Goal: Task Accomplishment & Management: Manage account settings

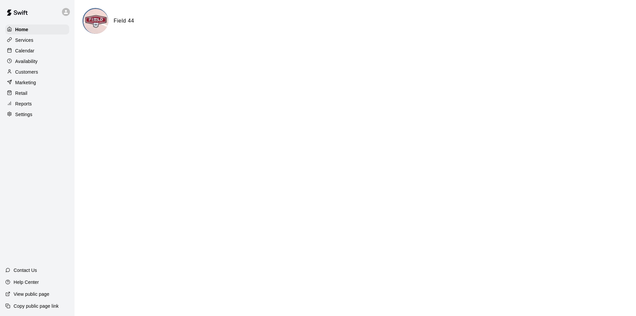
click at [268, 53] on html "Home Services Calendar Availability Customers Marketing Retail Reports Settings…" at bounding box center [318, 26] width 636 height 53
click at [26, 72] on p "Customers" at bounding box center [26, 72] width 23 height 7
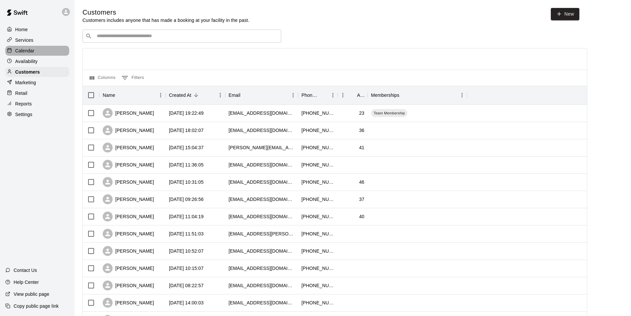
click at [30, 50] on p "Calendar" at bounding box center [24, 50] width 19 height 7
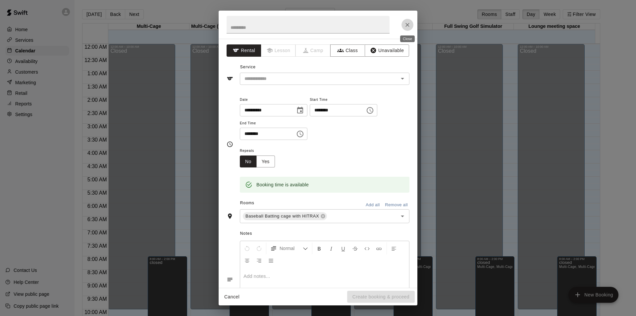
click at [410, 25] on icon "Close" at bounding box center [407, 25] width 7 height 7
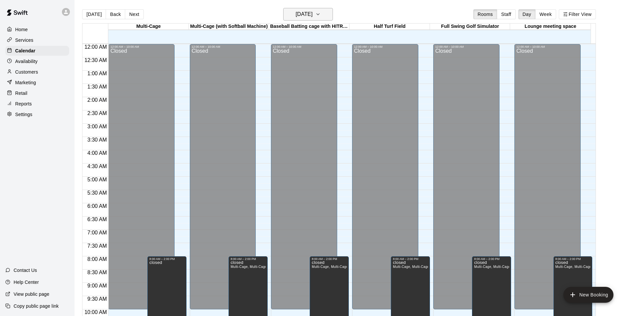
click at [321, 16] on icon "button" at bounding box center [317, 14] width 5 height 8
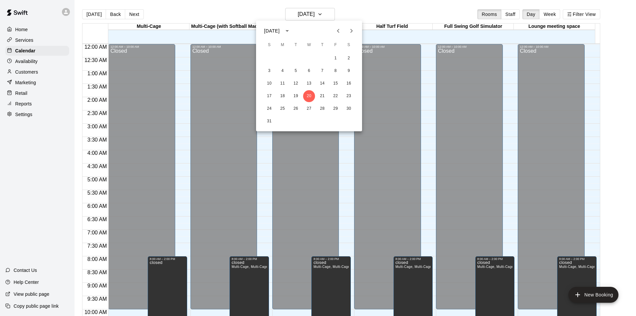
click at [352, 30] on icon "Next month" at bounding box center [352, 31] width 8 height 8
click at [338, 30] on icon "Previous month" at bounding box center [338, 31] width 2 height 4
click at [352, 29] on icon "Next month" at bounding box center [352, 31] width 2 height 4
drag, startPoint x: 283, startPoint y: 71, endPoint x: 280, endPoint y: 65, distance: 6.2
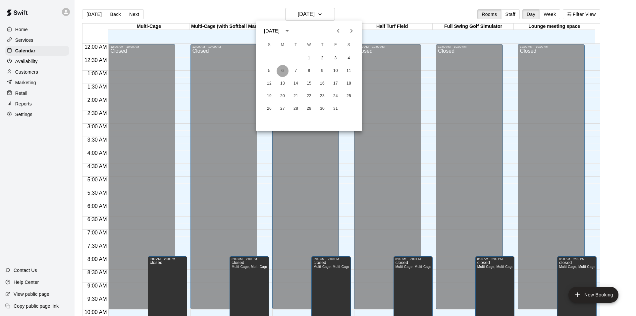
click at [282, 71] on button "6" at bounding box center [283, 71] width 12 height 12
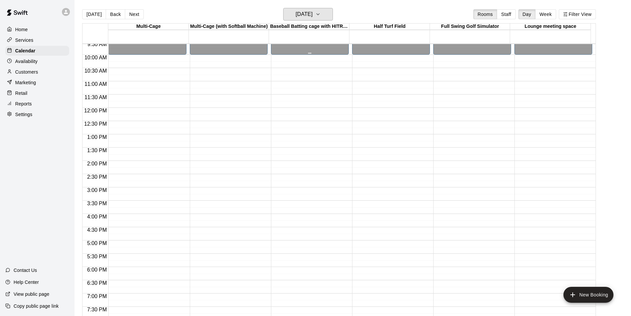
scroll to position [126, 0]
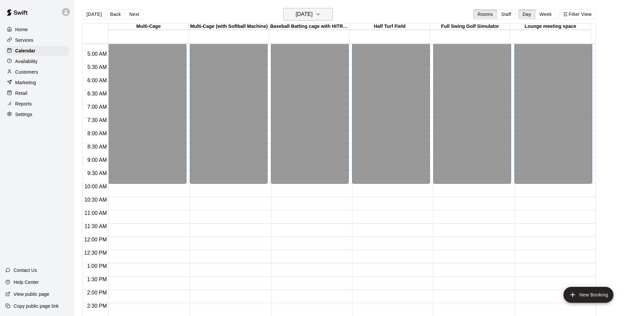
click at [321, 14] on icon "button" at bounding box center [317, 14] width 5 height 8
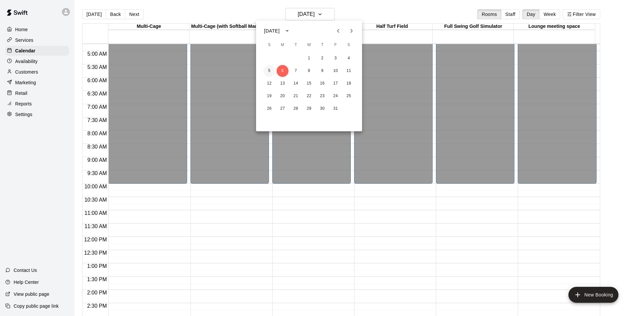
click at [269, 70] on button "5" at bounding box center [269, 71] width 12 height 12
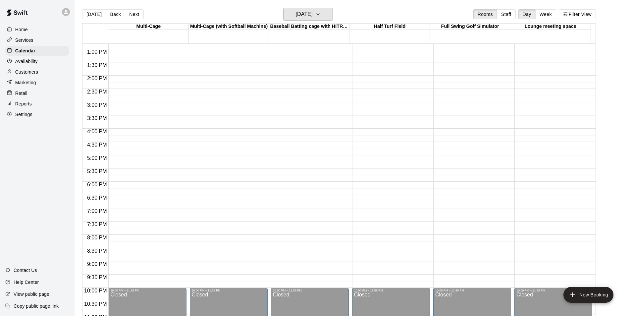
scroll to position [291, 0]
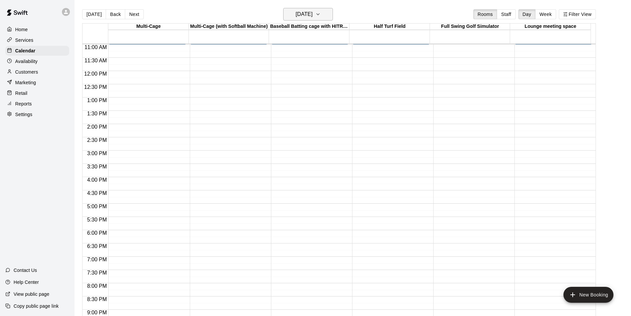
click at [321, 15] on icon "button" at bounding box center [317, 14] width 5 height 8
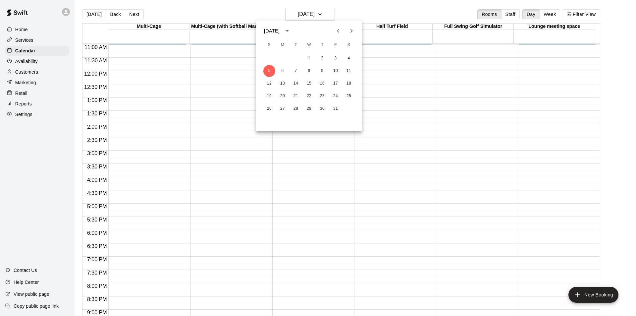
click at [351, 29] on icon "Next month" at bounding box center [352, 31] width 8 height 8
click at [270, 71] on button "2" at bounding box center [269, 71] width 12 height 12
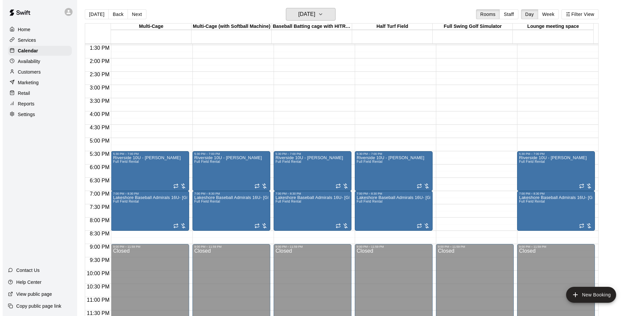
scroll to position [358, 0]
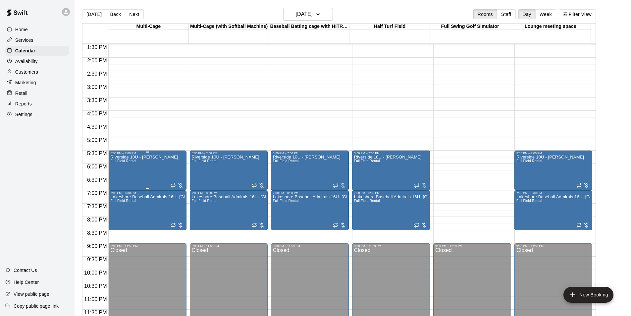
click at [156, 159] on div "Riverside 10U - [PERSON_NAME] Full Field Rental" at bounding box center [147, 313] width 74 height 316
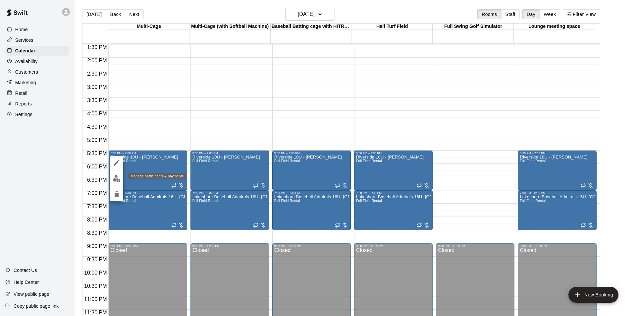
click at [116, 176] on img "edit" at bounding box center [117, 179] width 8 height 8
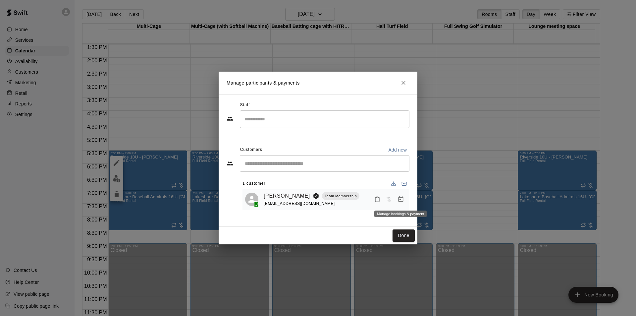
click at [403, 201] on icon "Manage bookings & payment" at bounding box center [401, 199] width 7 height 7
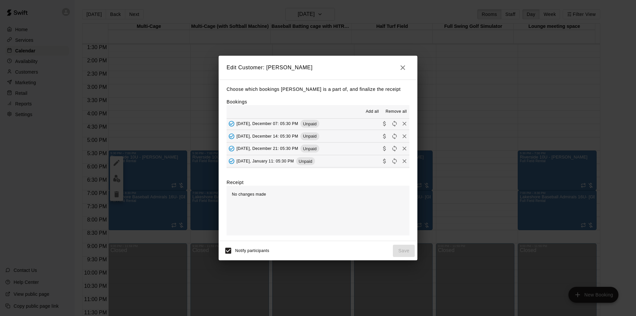
scroll to position [99, 0]
drag, startPoint x: 339, startPoint y: 162, endPoint x: 281, endPoint y: 126, distance: 68.0
click at [281, 126] on div "[DATE], October 12: 05:30 PM Unpaid [DATE], October 19: 05:30 PM Unpaid [DATE]:…" at bounding box center [318, 144] width 183 height 50
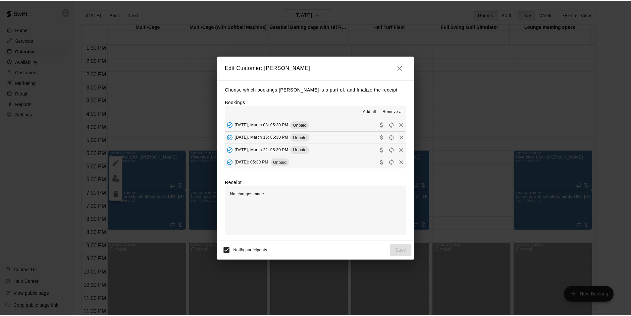
scroll to position [192, 0]
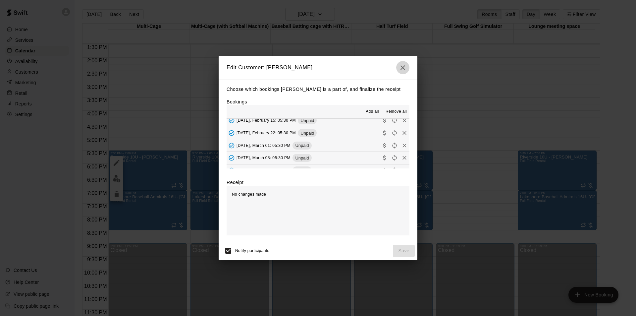
click at [405, 66] on icon "button" at bounding box center [403, 68] width 8 height 8
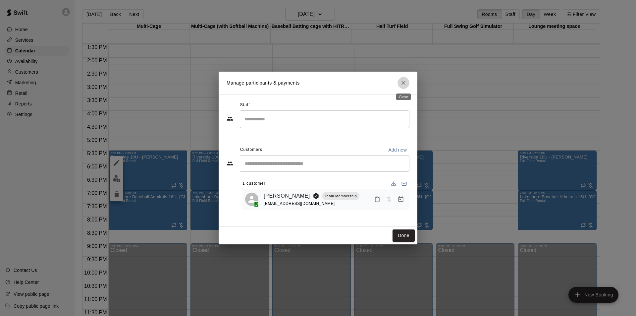
click at [404, 84] on icon "Close" at bounding box center [403, 83] width 7 height 7
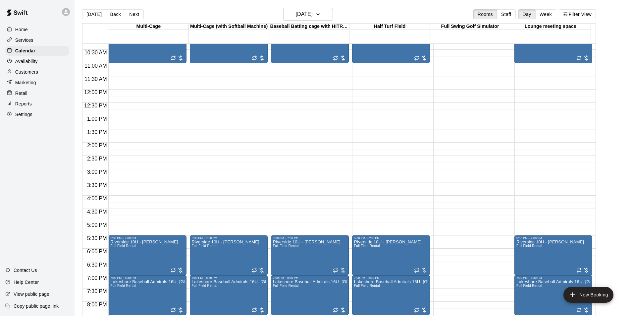
scroll to position [285, 0]
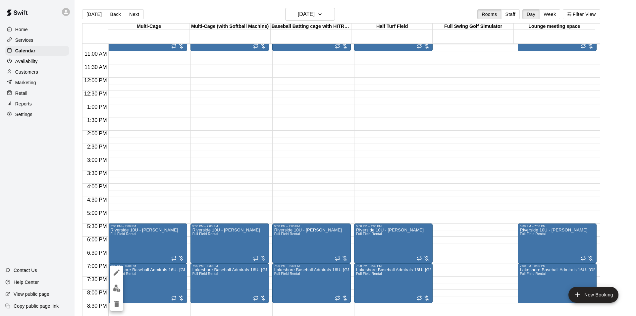
click at [140, 268] on div at bounding box center [318, 158] width 636 height 316
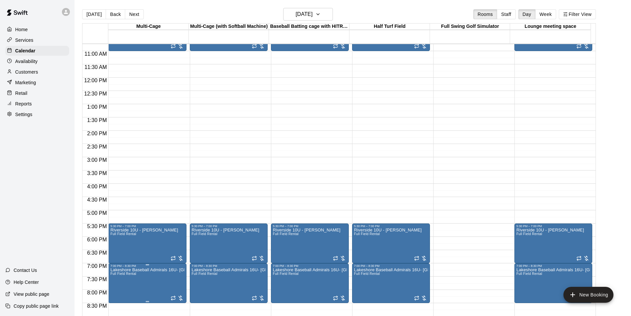
click at [124, 274] on span "Full Field Rental" at bounding box center [123, 274] width 26 height 4
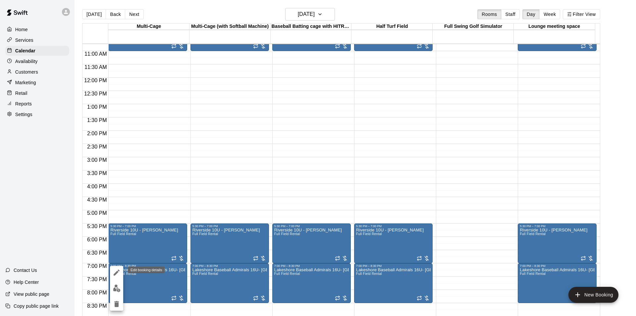
click at [115, 270] on icon "edit" at bounding box center [117, 272] width 8 height 8
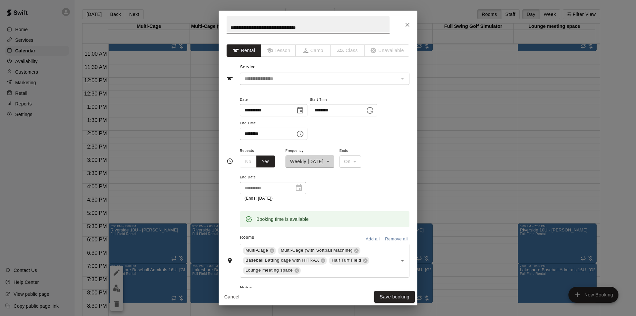
drag, startPoint x: 297, startPoint y: 28, endPoint x: 224, endPoint y: 29, distance: 72.6
click at [224, 29] on h2 "**********" at bounding box center [308, 25] width 179 height 28
click at [407, 22] on icon "Close" at bounding box center [407, 25] width 7 height 7
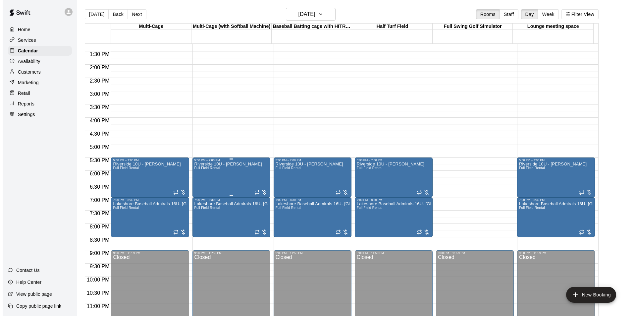
scroll to position [351, 0]
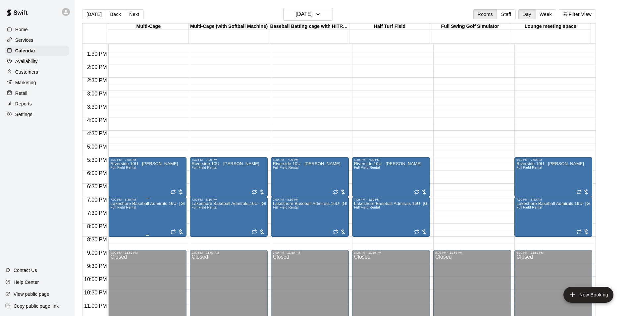
click at [149, 203] on p "Lakeshore Baseball Admirals 16U- [GEOGRAPHIC_DATA]" at bounding box center [147, 203] width 74 height 0
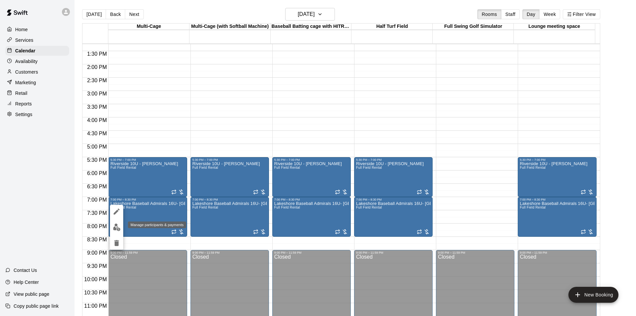
click at [115, 228] on img "edit" at bounding box center [117, 227] width 8 height 8
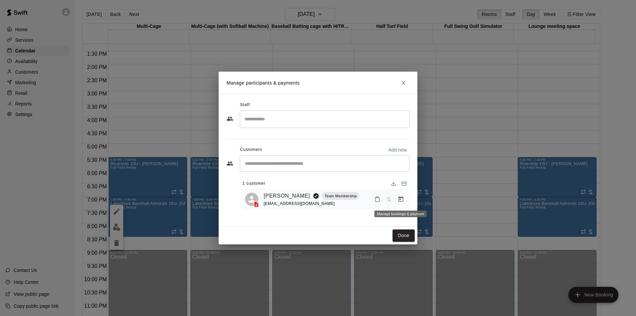
click at [402, 201] on icon "Manage bookings & payment" at bounding box center [401, 199] width 7 height 7
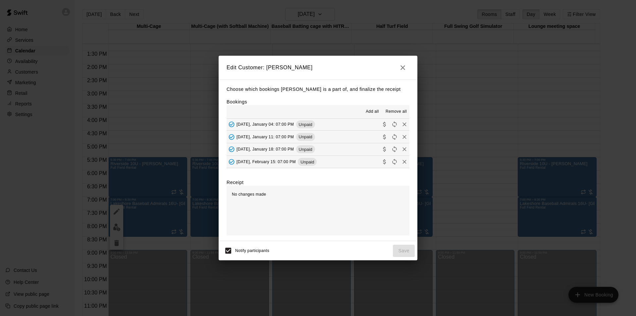
scroll to position [99, 0]
click at [404, 64] on icon "button" at bounding box center [403, 68] width 8 height 8
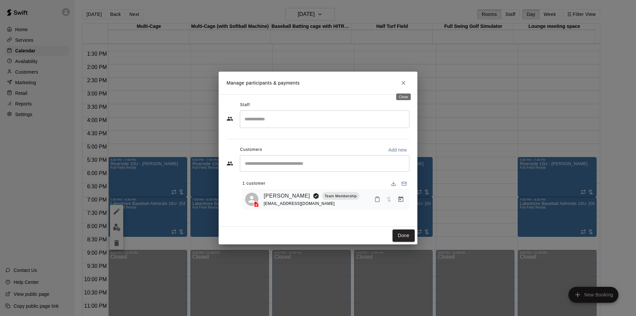
click at [404, 82] on icon "Close" at bounding box center [403, 83] width 7 height 7
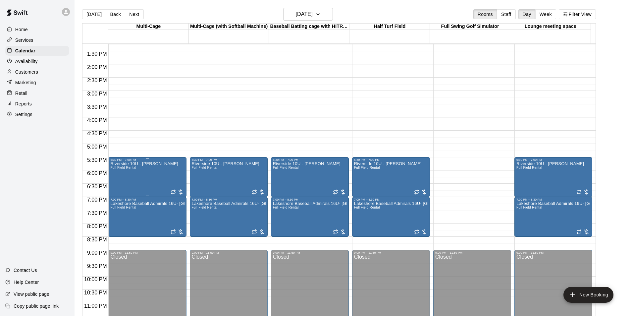
click at [163, 170] on div "Riverside 10U - [PERSON_NAME] Full Field Rental" at bounding box center [147, 319] width 74 height 316
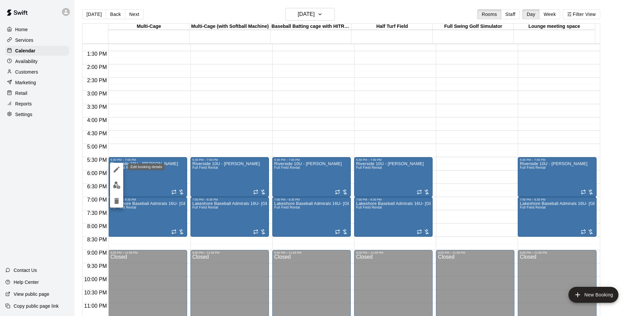
click at [117, 171] on icon "edit" at bounding box center [117, 169] width 8 height 8
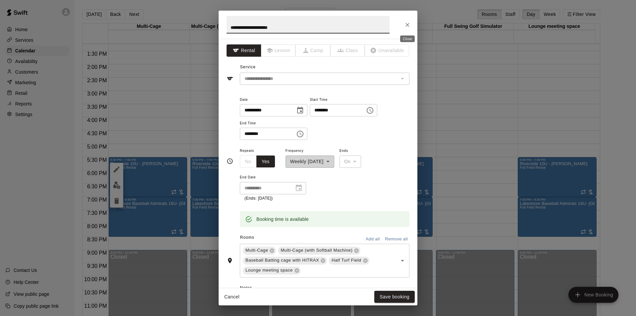
click at [409, 22] on icon "Close" at bounding box center [407, 25] width 7 height 7
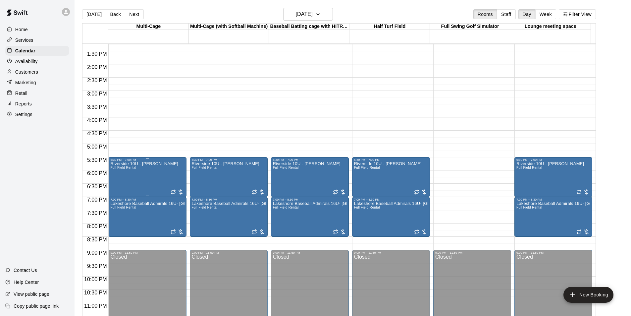
click at [152, 175] on div "Riverside 10U - [PERSON_NAME] Full Field Rental" at bounding box center [144, 319] width 68 height 316
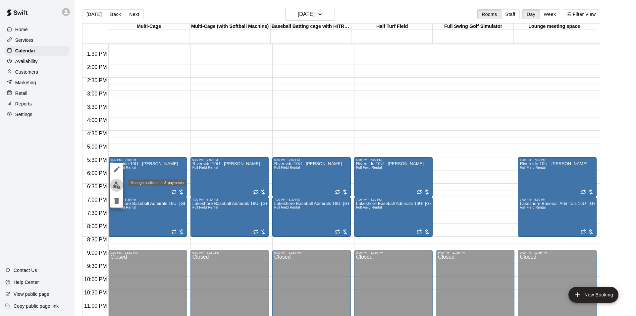
click at [114, 184] on img "edit" at bounding box center [117, 185] width 8 height 8
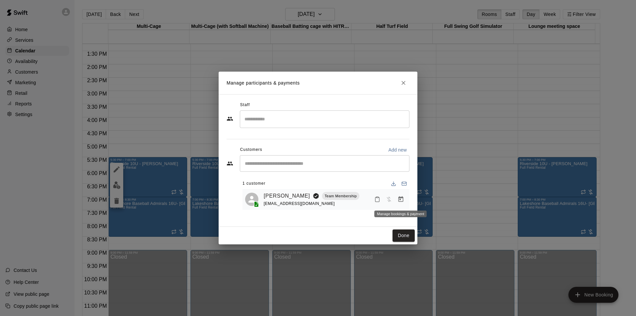
click at [402, 201] on icon "Manage bookings & payment" at bounding box center [401, 199] width 7 height 7
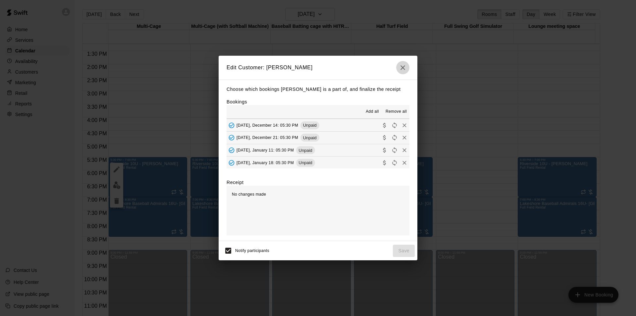
click at [402, 67] on icon "button" at bounding box center [403, 68] width 8 height 8
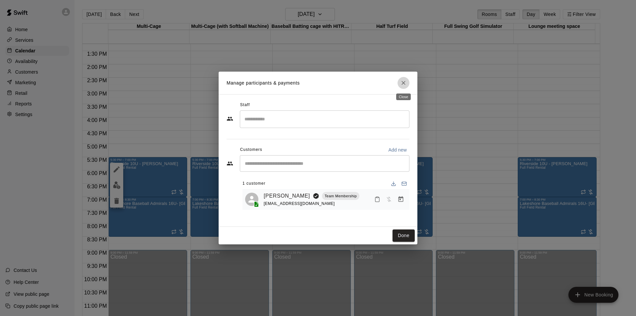
click at [405, 83] on icon "Close" at bounding box center [403, 83] width 7 height 7
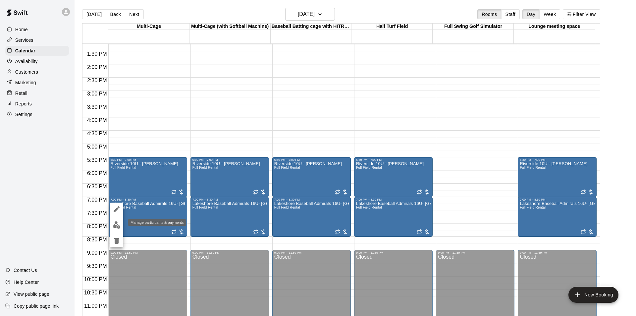
click at [118, 226] on img "edit" at bounding box center [117, 225] width 8 height 8
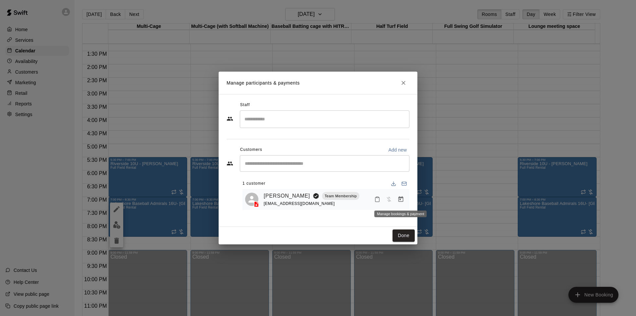
click at [399, 200] on icon "Manage bookings & payment" at bounding box center [401, 199] width 5 height 6
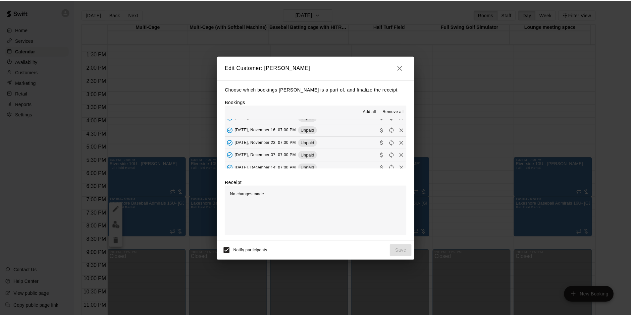
scroll to position [0, 0]
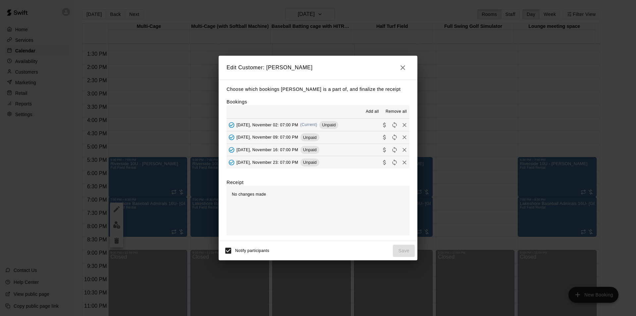
click at [402, 65] on icon "button" at bounding box center [403, 67] width 5 height 5
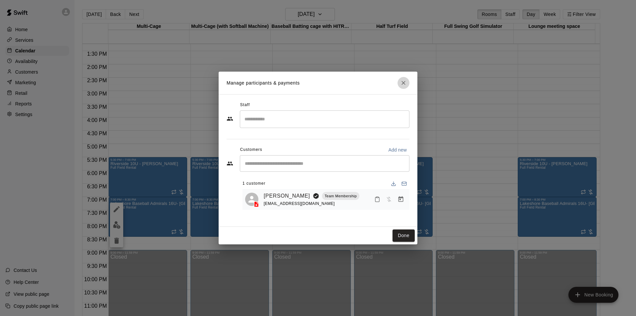
click at [403, 83] on icon "Close" at bounding box center [404, 83] width 4 height 4
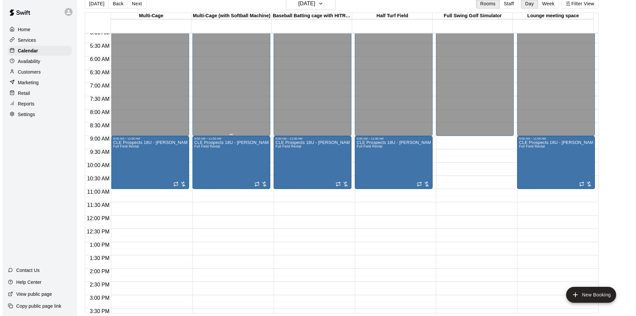
scroll to position [119, 0]
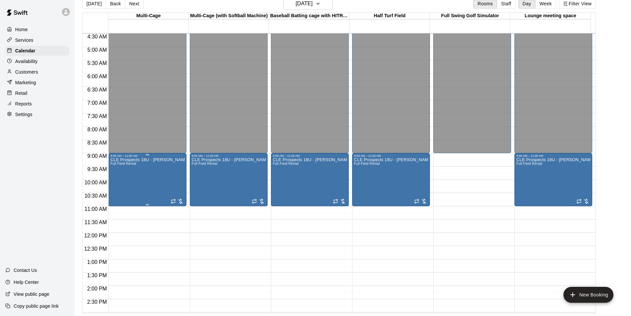
click at [150, 165] on div "CLE Prospects 18U - [PERSON_NAME] Full Field Rental" at bounding box center [147, 315] width 74 height 316
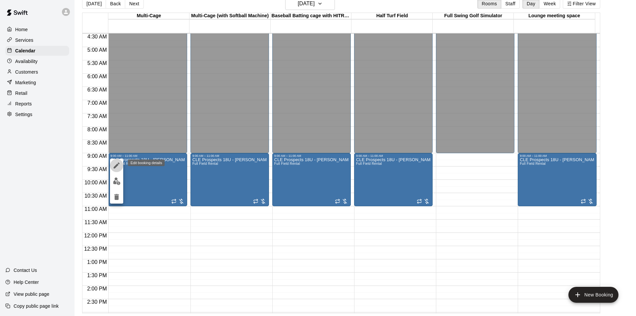
click at [118, 166] on icon "edit" at bounding box center [117, 165] width 8 height 8
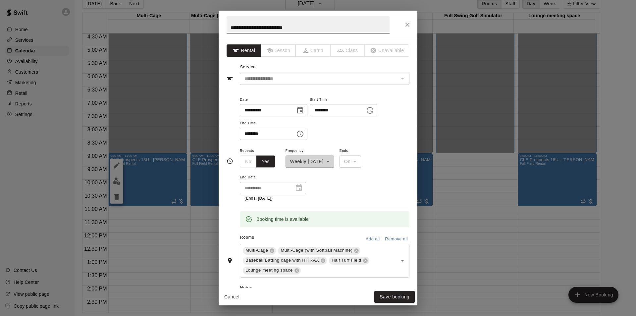
drag, startPoint x: 300, startPoint y: 27, endPoint x: 218, endPoint y: 27, distance: 81.9
click at [218, 27] on div "**********" at bounding box center [318, 158] width 636 height 316
click at [410, 23] on icon "Close" at bounding box center [407, 25] width 7 height 7
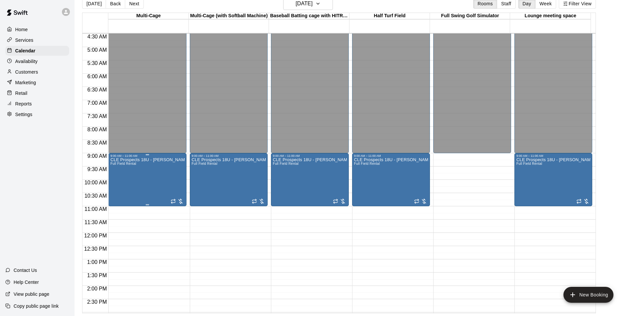
click at [162, 181] on div "CLE Prospects 18U - [PERSON_NAME] Full Field Rental" at bounding box center [147, 315] width 74 height 316
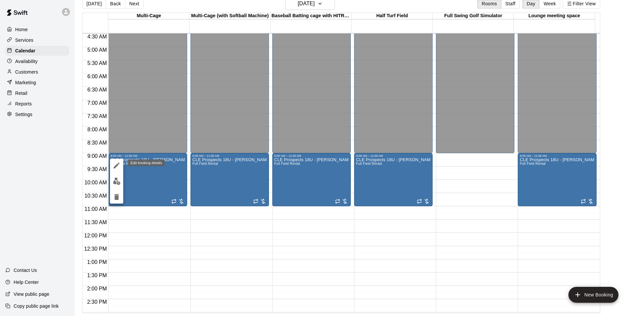
click at [118, 167] on icon "edit" at bounding box center [117, 165] width 8 height 8
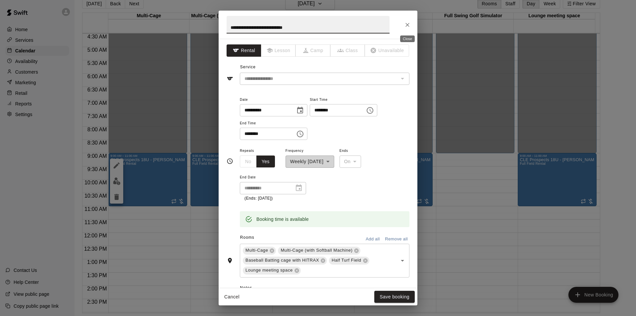
click at [406, 26] on icon "Close" at bounding box center [407, 25] width 7 height 7
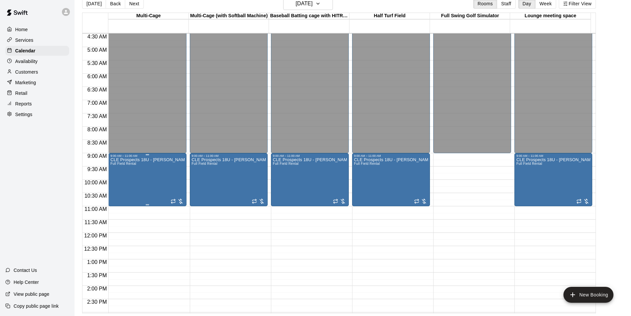
click at [160, 178] on div "CLE Prospects 18U - [PERSON_NAME] Full Field Rental" at bounding box center [147, 315] width 74 height 316
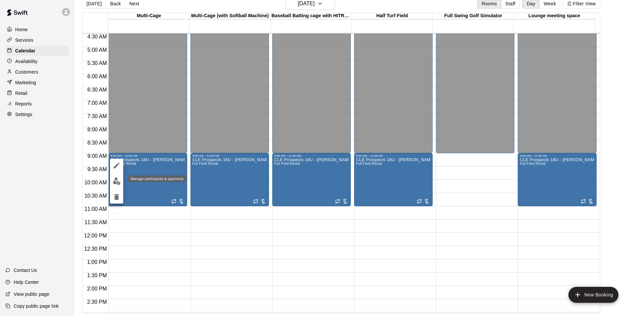
click at [117, 184] on img "edit" at bounding box center [117, 181] width 8 height 8
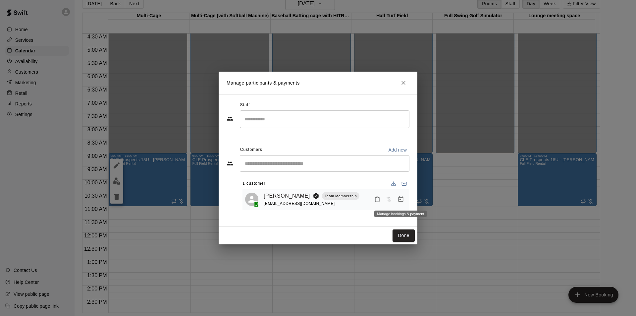
click at [401, 198] on icon "Manage bookings & payment" at bounding box center [401, 199] width 5 height 6
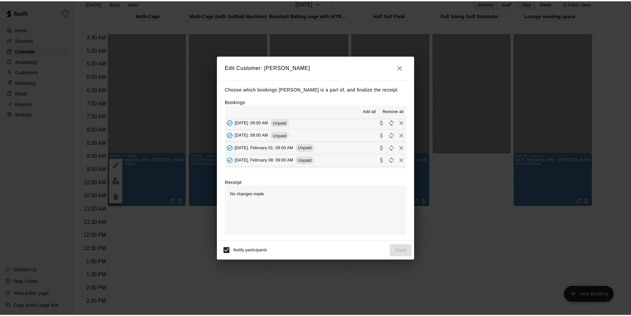
scroll to position [162, 0]
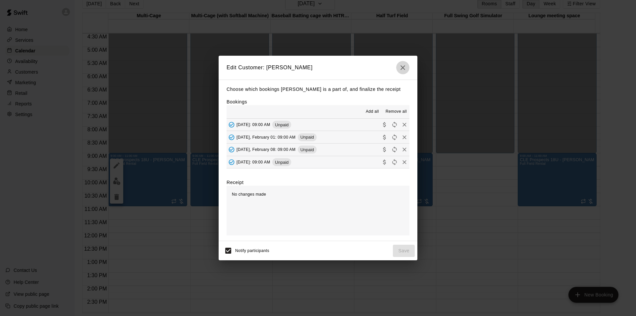
click at [403, 66] on icon "button" at bounding box center [403, 68] width 8 height 8
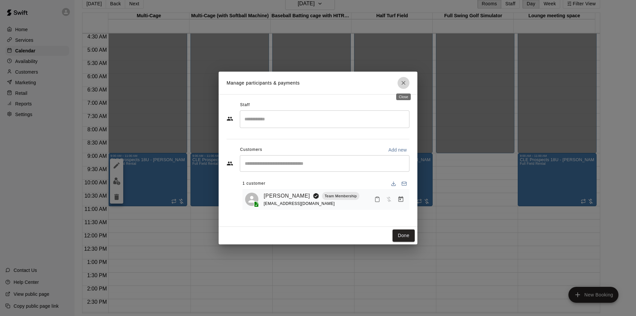
click at [406, 80] on icon "Close" at bounding box center [403, 83] width 7 height 7
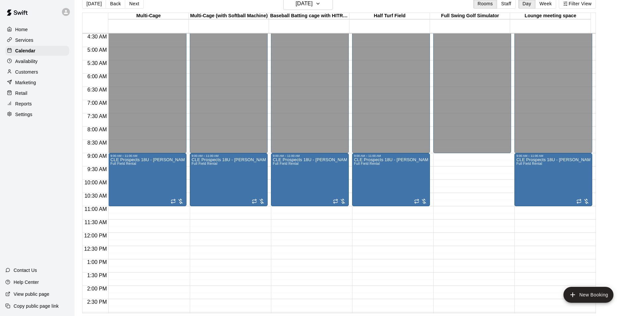
click at [14, 31] on div at bounding box center [11, 30] width 8 height 6
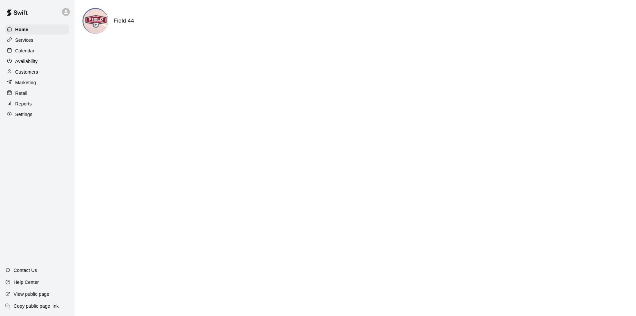
click at [32, 53] on p "Calendar" at bounding box center [24, 50] width 19 height 7
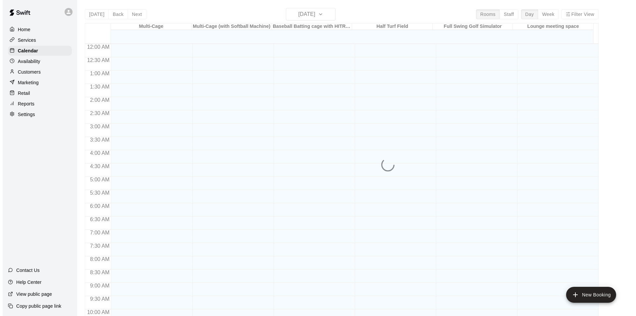
scroll to position [337, 0]
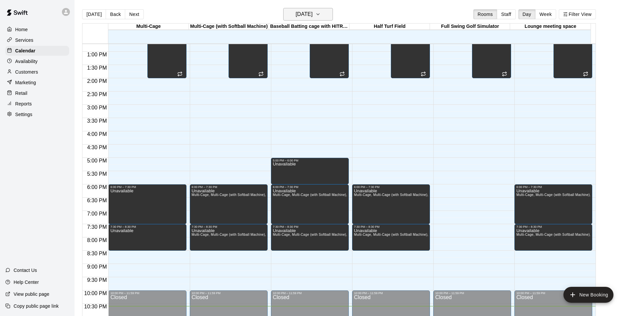
click at [319, 14] on icon "button" at bounding box center [318, 14] width 3 height 1
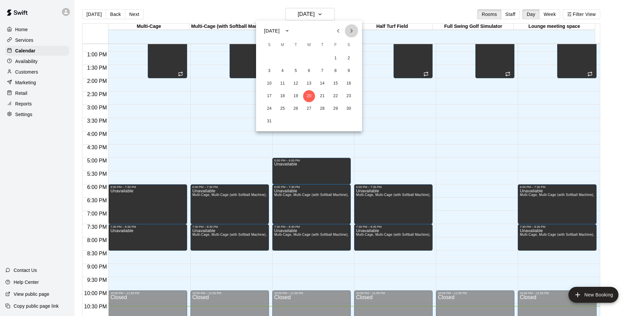
click at [355, 31] on icon "Next month" at bounding box center [352, 31] width 8 height 8
click at [351, 32] on icon "Next month" at bounding box center [352, 31] width 8 height 8
click at [338, 32] on icon "Previous month" at bounding box center [338, 31] width 2 height 4
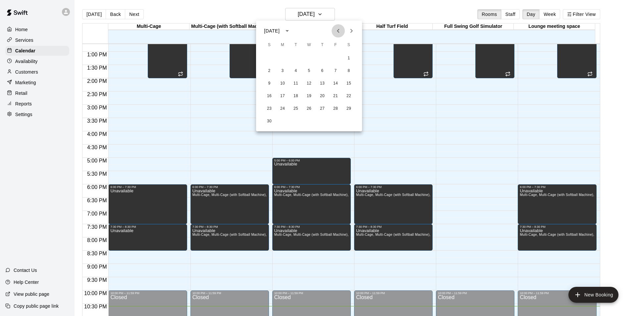
click at [338, 32] on icon "Previous month" at bounding box center [338, 31] width 2 height 4
click at [26, 75] on div at bounding box center [318, 158] width 636 height 316
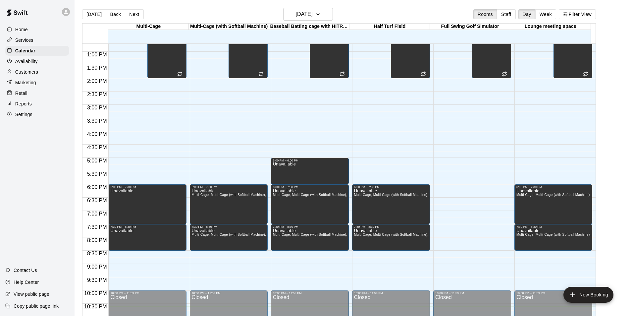
click at [22, 71] on p "Customers" at bounding box center [26, 72] width 23 height 7
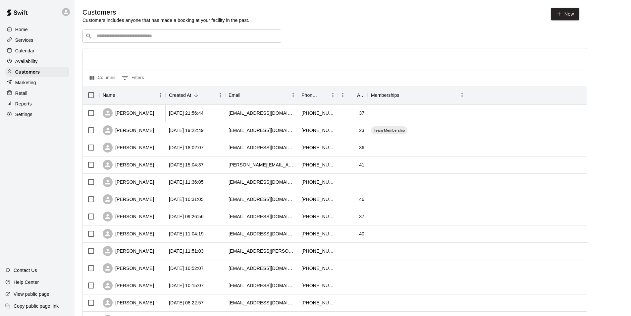
click at [186, 114] on div "[DATE] 21:56:44" at bounding box center [186, 113] width 35 height 7
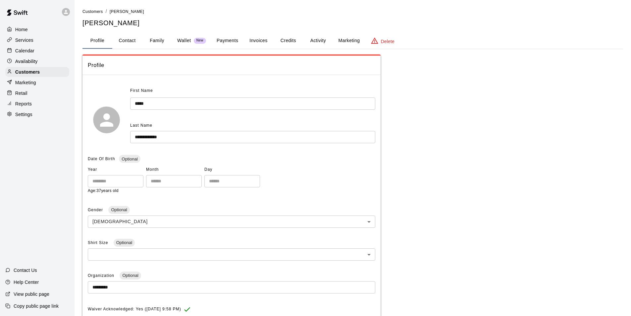
click at [350, 40] on button "Marketing" at bounding box center [349, 41] width 32 height 16
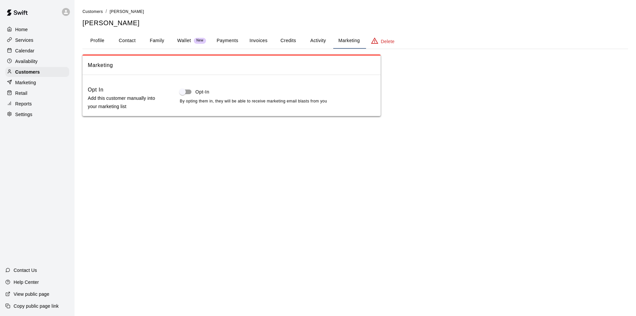
click at [314, 40] on button "Activity" at bounding box center [318, 41] width 30 height 16
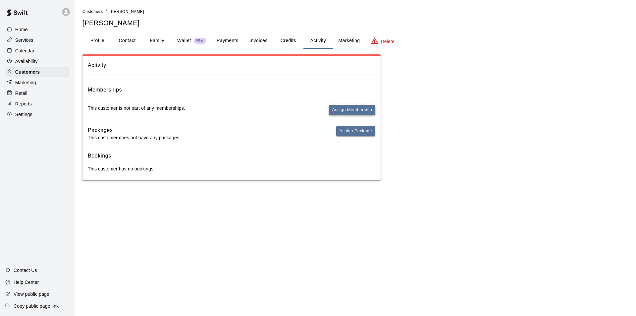
click at [356, 110] on button "Assign Membership" at bounding box center [352, 110] width 46 height 10
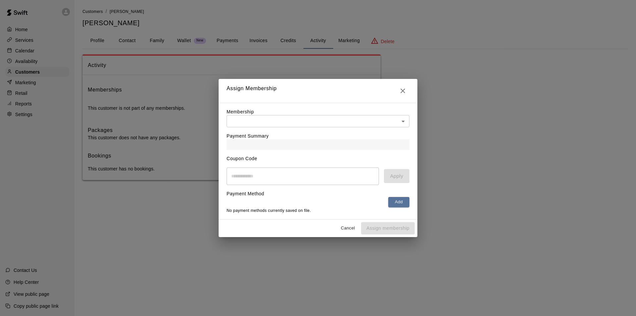
click at [281, 118] on body "Home Services Calendar Availability Customers Marketing Retail Reports Settings…" at bounding box center [318, 96] width 636 height 193
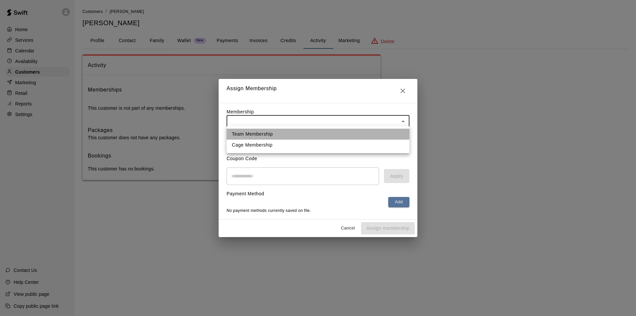
click at [243, 135] on li "Team Membership" at bounding box center [318, 134] width 183 height 11
type input "**********"
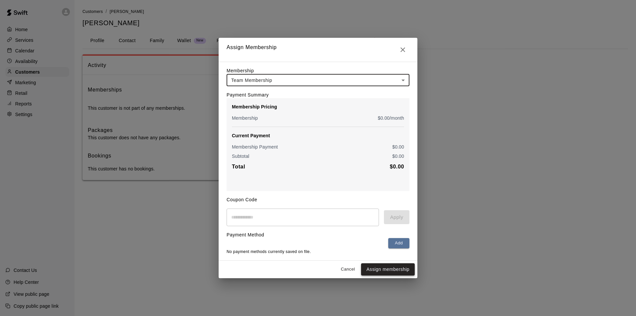
click at [393, 273] on button "Assign membership" at bounding box center [388, 269] width 54 height 12
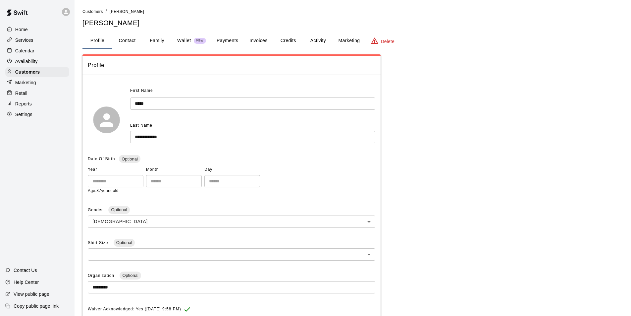
click at [30, 52] on p "Calendar" at bounding box center [24, 50] width 19 height 7
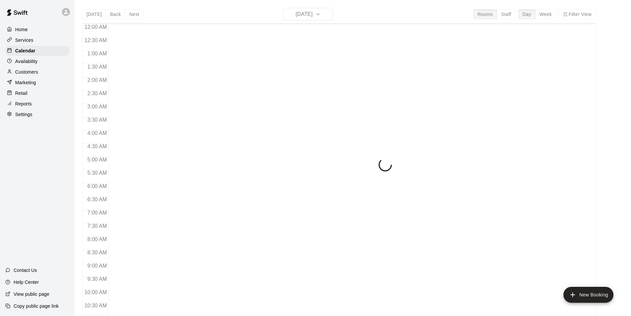
scroll to position [337, 0]
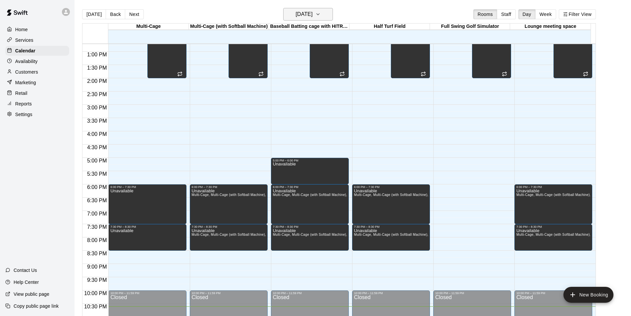
click at [321, 13] on icon "button" at bounding box center [317, 14] width 5 height 8
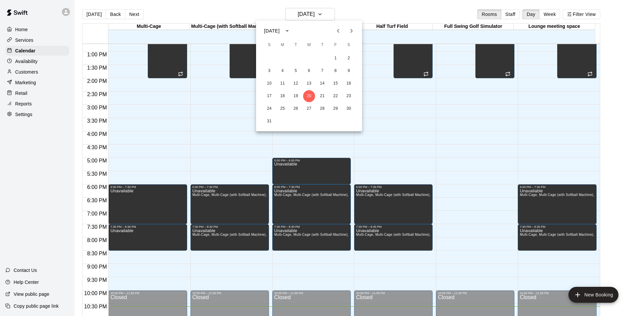
click at [352, 31] on icon "Next month" at bounding box center [352, 31] width 2 height 4
click at [338, 30] on icon "Previous month" at bounding box center [338, 31] width 2 height 4
click at [350, 30] on icon "Next month" at bounding box center [352, 31] width 8 height 8
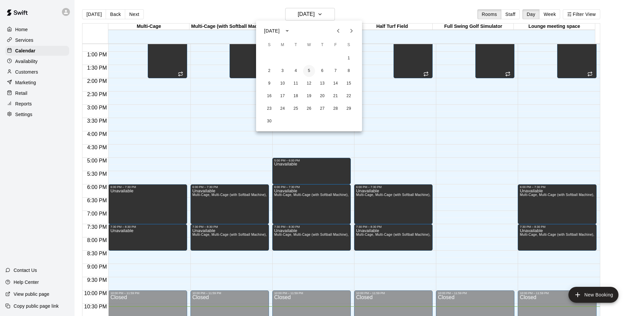
click at [311, 70] on button "5" at bounding box center [309, 71] width 12 height 12
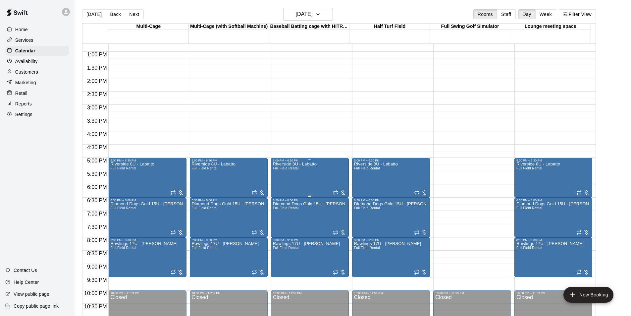
click at [313, 164] on p "Riverside 8U - Labatto" at bounding box center [295, 164] width 44 height 0
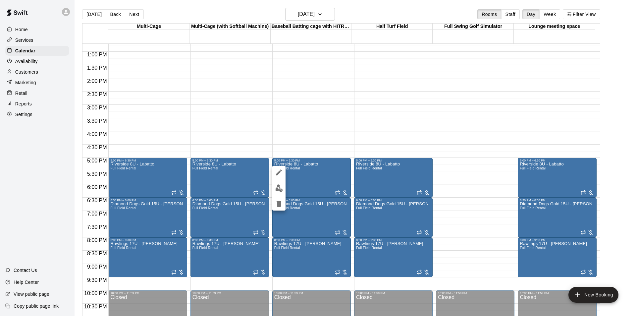
click at [309, 163] on div at bounding box center [318, 158] width 636 height 316
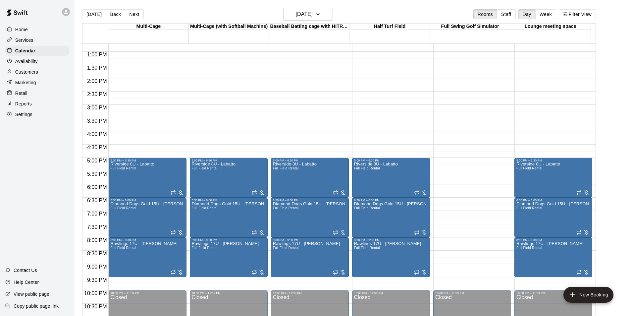
click at [309, 163] on div at bounding box center [315, 158] width 631 height 316
click at [282, 167] on div "Riverside 8U - Labatto Full Field Rental" at bounding box center [295, 320] width 44 height 316
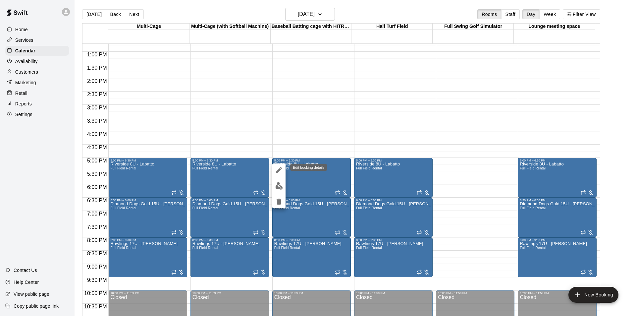
click at [275, 171] on button "edit" at bounding box center [278, 169] width 13 height 13
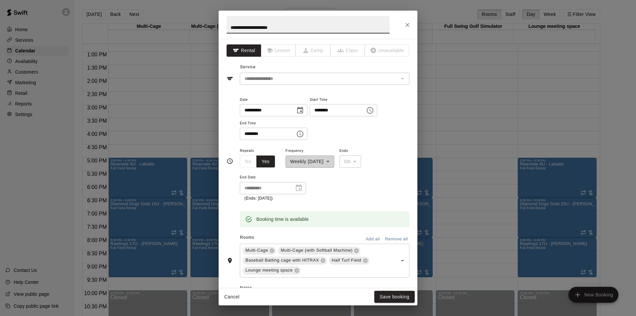
click at [289, 29] on input "**********" at bounding box center [308, 25] width 163 height 18
click at [406, 24] on icon "Close" at bounding box center [407, 25] width 7 height 7
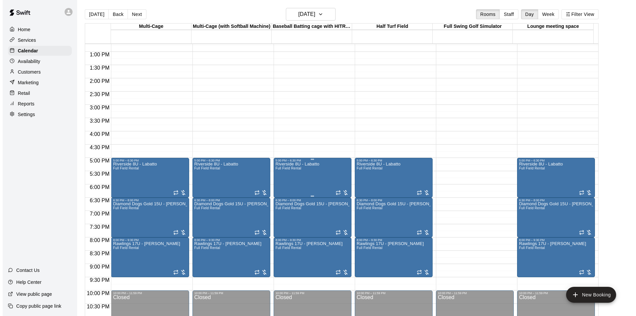
scroll to position [358, 0]
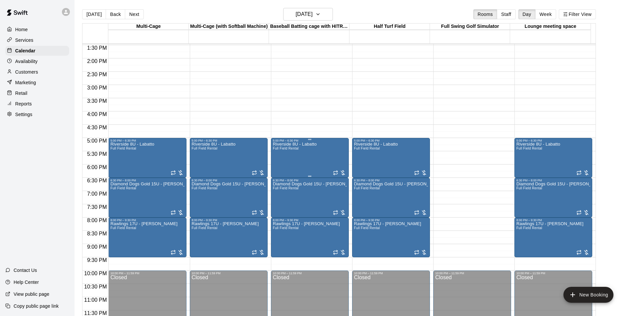
click at [318, 155] on div "Riverside 8U - Labatto Full Field Rental" at bounding box center [310, 300] width 74 height 316
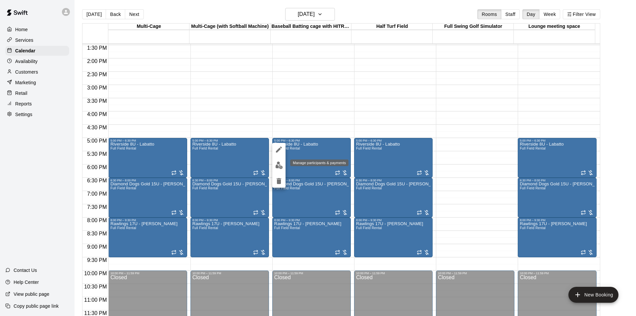
click at [280, 167] on img "edit" at bounding box center [279, 165] width 8 height 8
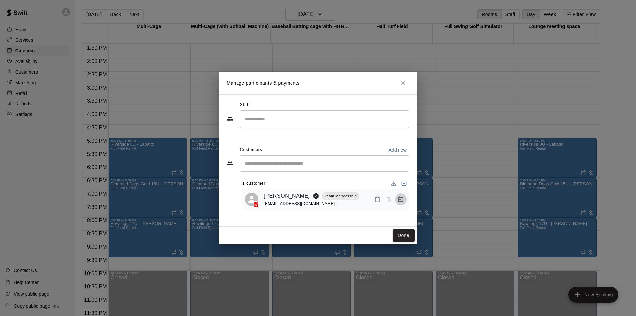
click at [400, 199] on icon "Manage bookings & payment" at bounding box center [401, 199] width 7 height 7
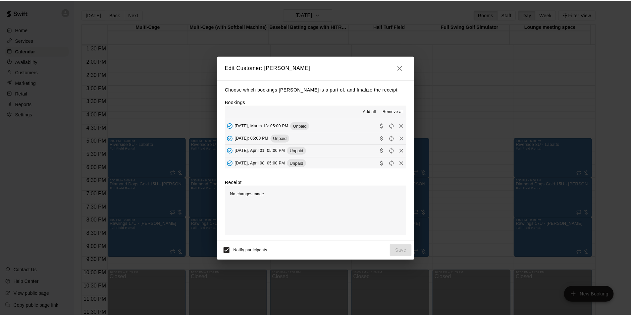
scroll to position [212, 0]
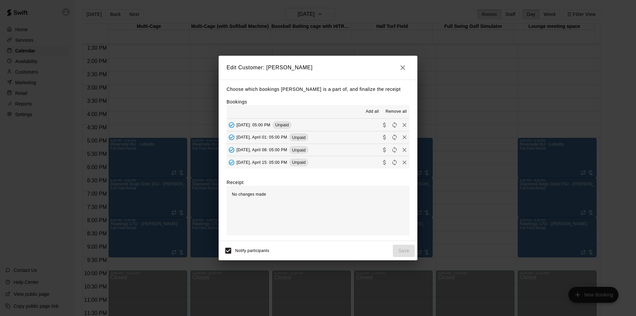
click at [404, 67] on icon "button" at bounding box center [403, 68] width 8 height 8
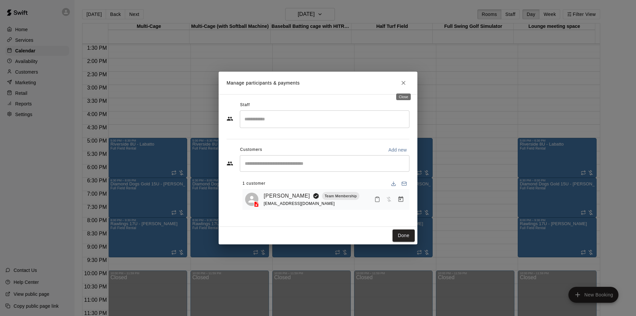
click at [401, 81] on icon "Close" at bounding box center [403, 83] width 7 height 7
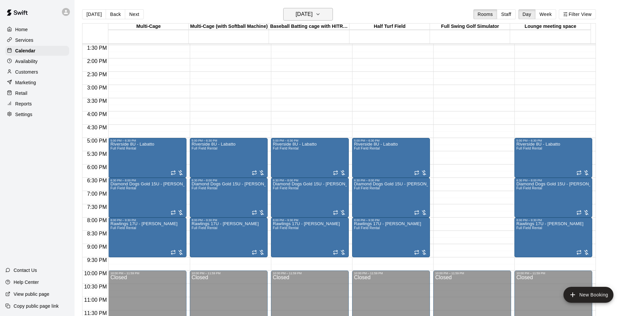
click at [319, 14] on icon "button" at bounding box center [318, 14] width 3 height 1
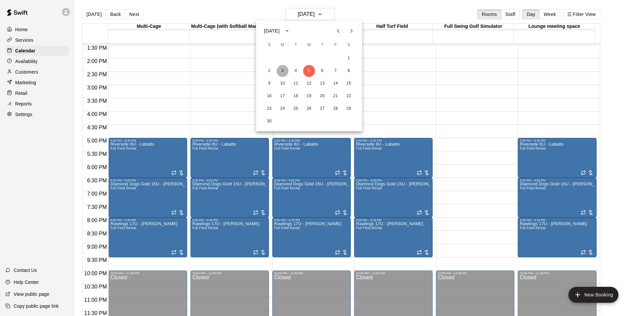
click at [283, 71] on button "3" at bounding box center [283, 71] width 12 height 12
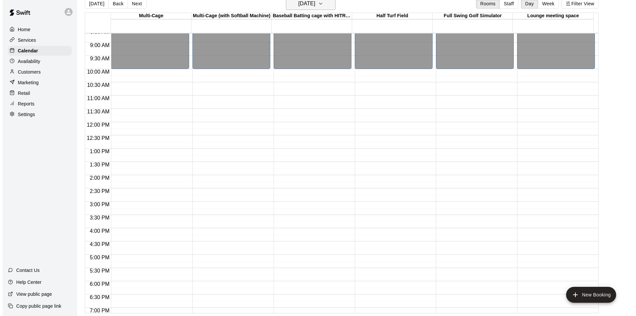
scroll to position [225, 0]
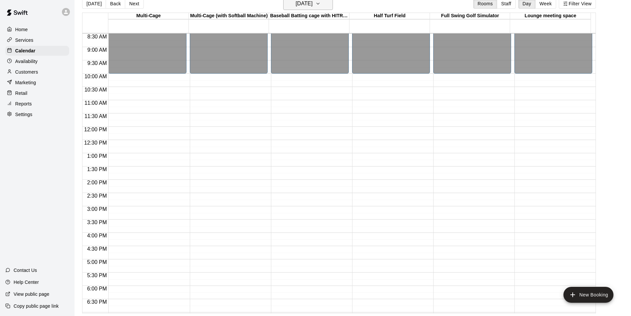
click at [321, 3] on icon "button" at bounding box center [317, 4] width 5 height 8
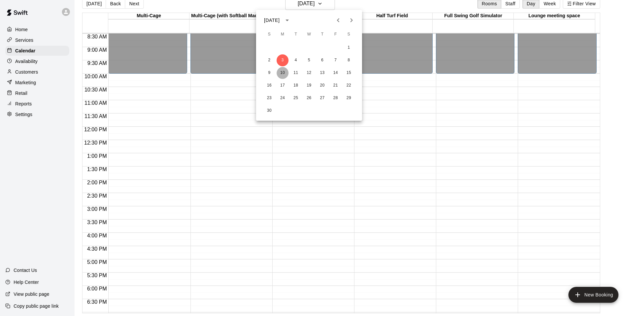
click at [283, 73] on button "10" at bounding box center [283, 73] width 12 height 12
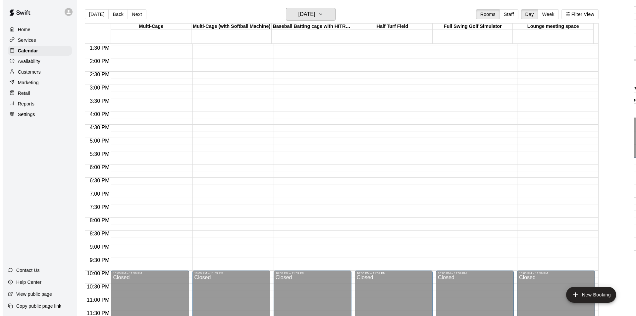
scroll to position [11, 0]
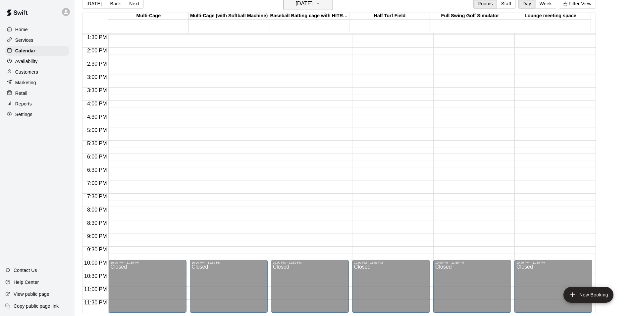
click at [332, 6] on button "Monday Nov 10" at bounding box center [308, 3] width 50 height 13
click at [311, 72] on button "12" at bounding box center [309, 73] width 12 height 12
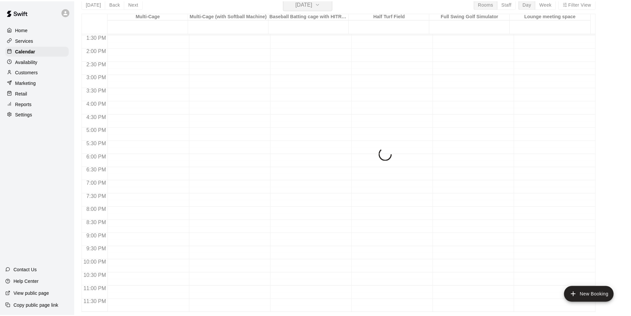
scroll to position [8, 0]
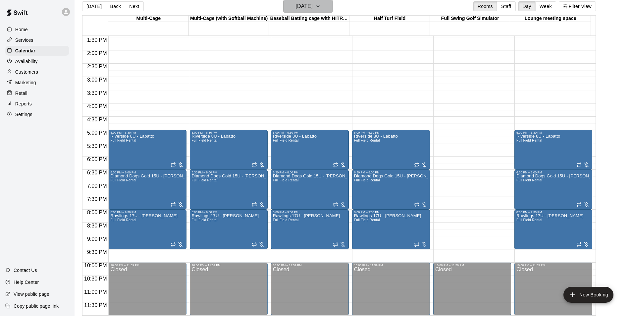
click at [319, 6] on icon "button" at bounding box center [318, 6] width 3 height 1
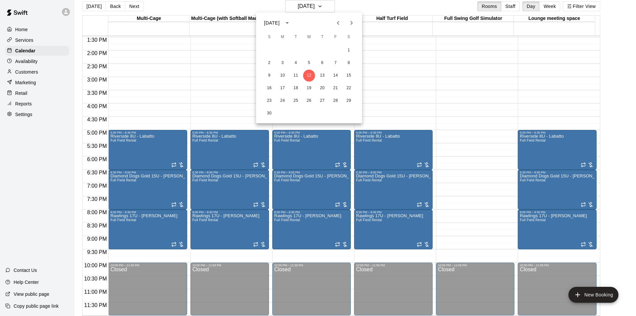
click at [355, 24] on icon "Next month" at bounding box center [352, 23] width 8 height 8
click at [352, 23] on icon "Next month" at bounding box center [352, 23] width 8 height 8
click at [283, 61] on button "5" at bounding box center [283, 63] width 12 height 12
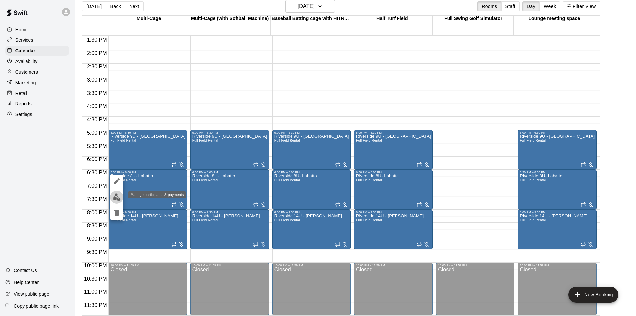
click at [117, 199] on img "edit" at bounding box center [117, 197] width 8 height 8
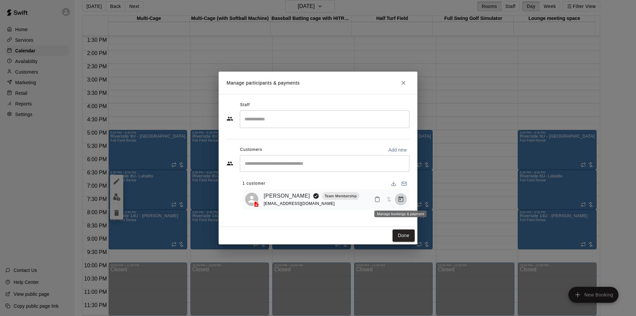
click at [400, 200] on icon "Manage bookings & payment" at bounding box center [401, 199] width 5 height 6
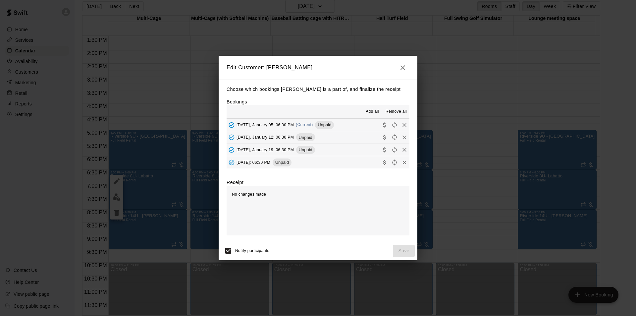
click at [400, 66] on icon "button" at bounding box center [403, 68] width 8 height 8
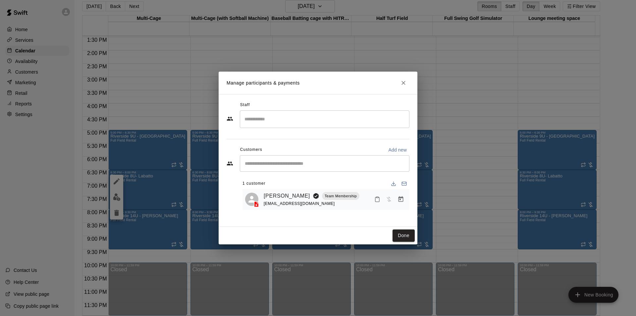
click at [404, 82] on icon "Close" at bounding box center [404, 83] width 4 height 4
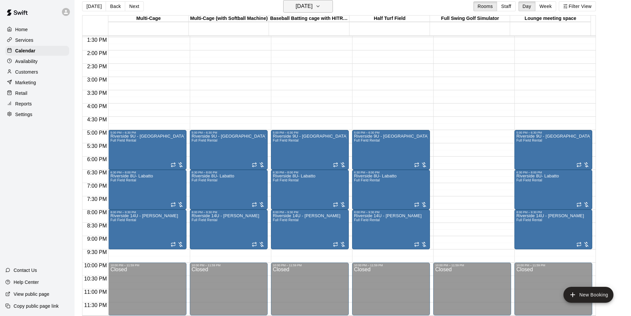
click at [321, 2] on icon "button" at bounding box center [317, 6] width 5 height 8
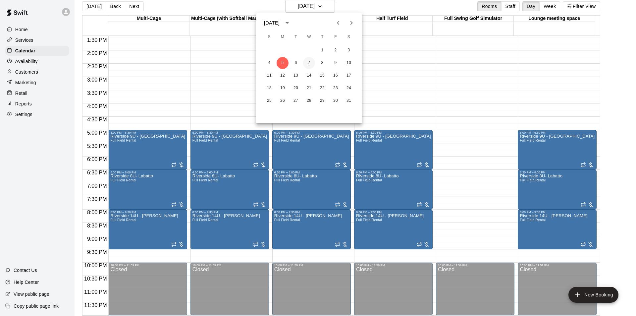
click at [309, 63] on button "7" at bounding box center [309, 63] width 12 height 12
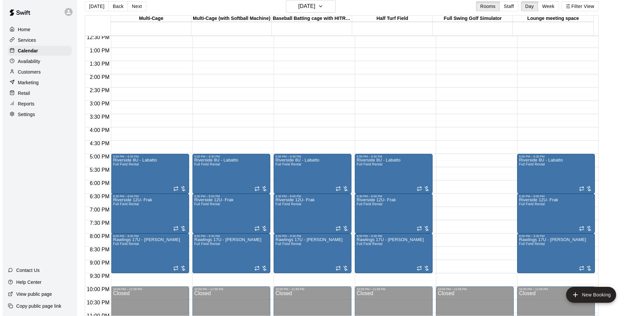
scroll to position [358, 0]
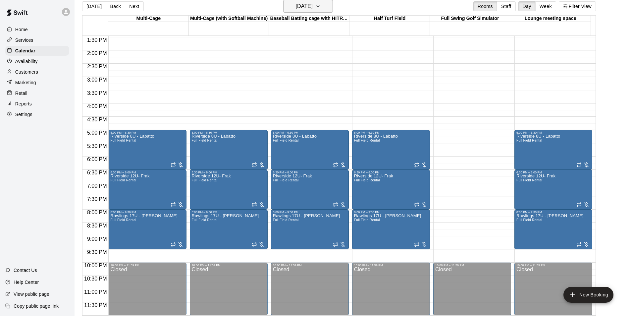
click at [321, 4] on icon "button" at bounding box center [317, 6] width 5 height 8
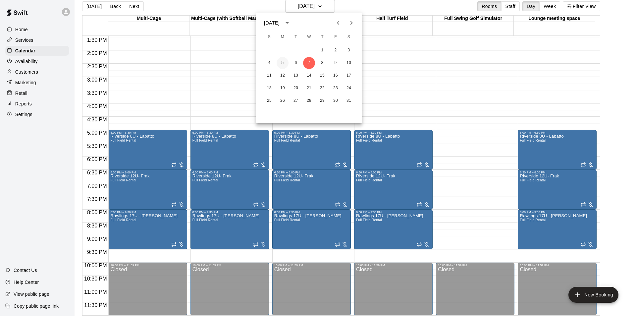
click at [282, 60] on button "5" at bounding box center [283, 63] width 12 height 12
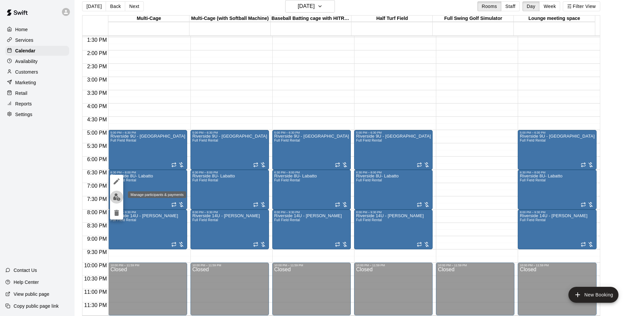
click at [116, 197] on img "edit" at bounding box center [117, 197] width 8 height 8
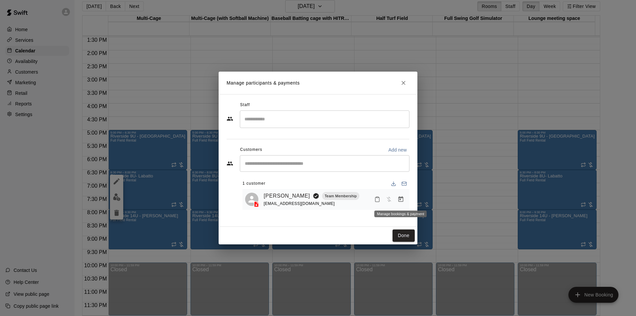
click at [401, 199] on icon "Manage bookings & payment" at bounding box center [401, 199] width 7 height 7
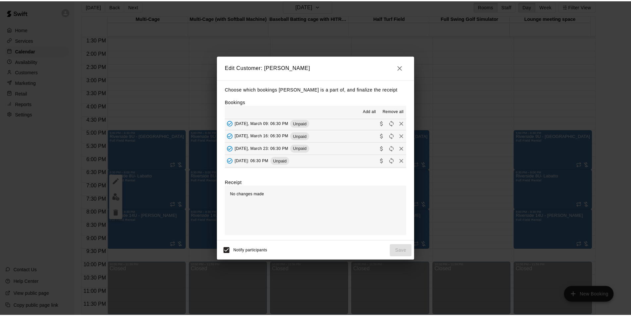
scroll to position [138, 0]
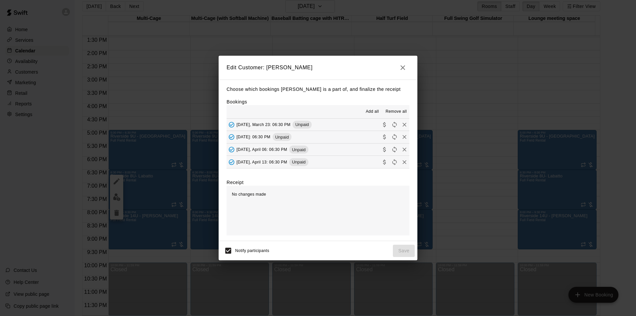
drag, startPoint x: 404, startPoint y: 67, endPoint x: 395, endPoint y: 67, distance: 8.9
click at [404, 67] on icon "button" at bounding box center [403, 68] width 8 height 8
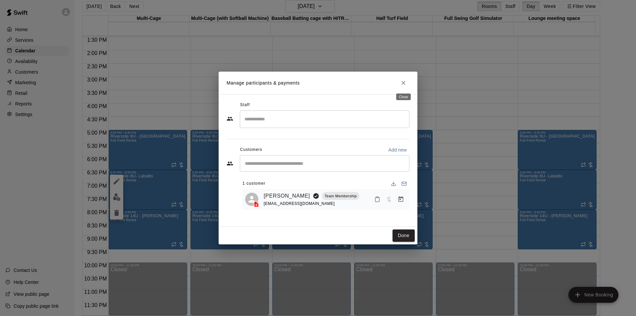
click at [401, 81] on icon "Close" at bounding box center [403, 83] width 7 height 7
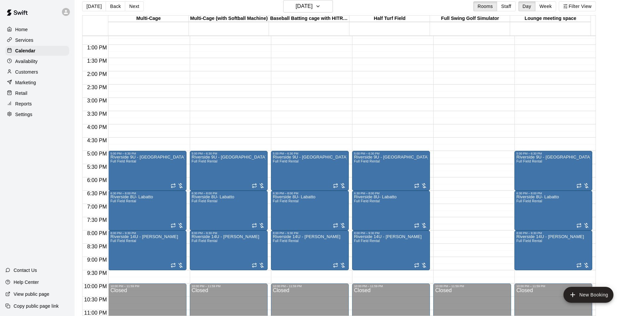
scroll to position [324, 0]
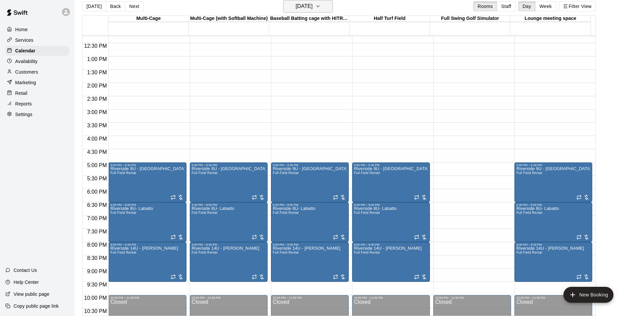
click at [333, 9] on button "Monday Jan 05" at bounding box center [308, 6] width 50 height 13
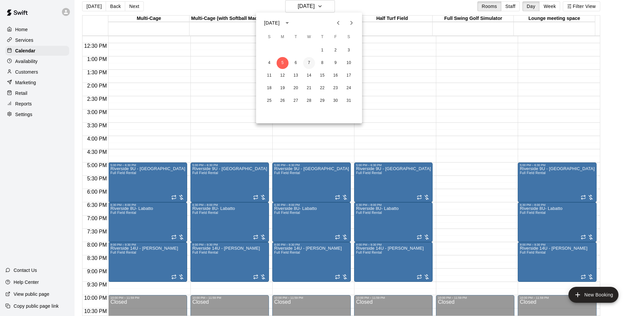
click at [309, 63] on button "7" at bounding box center [309, 63] width 12 height 12
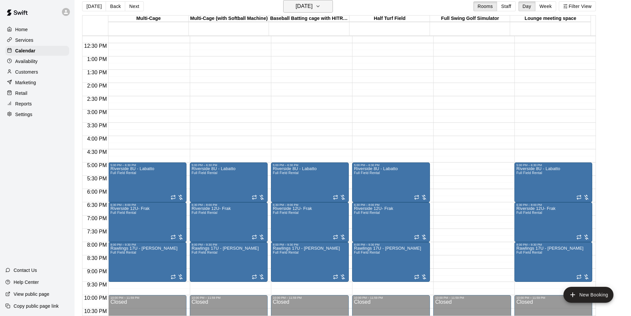
click at [321, 6] on icon "button" at bounding box center [317, 6] width 5 height 8
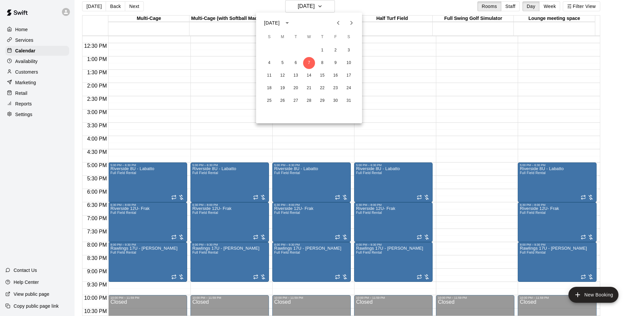
click at [340, 24] on icon "Previous month" at bounding box center [338, 23] width 8 height 8
click at [309, 74] on button "12" at bounding box center [309, 76] width 12 height 12
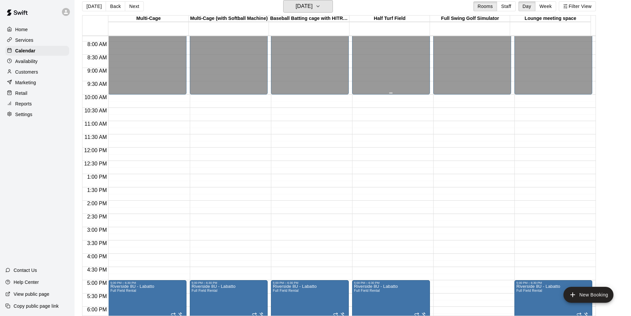
scroll to position [159, 0]
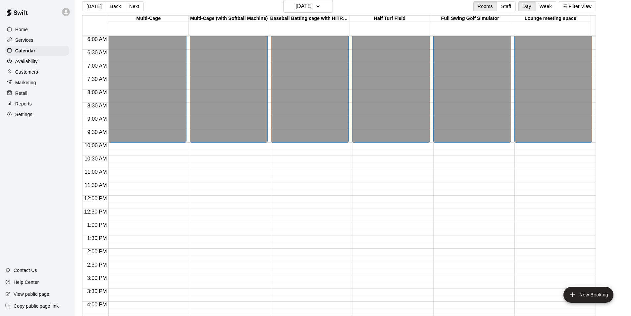
click at [24, 28] on p "Home" at bounding box center [21, 29] width 13 height 7
